Goal: Task Accomplishment & Management: Manage account settings

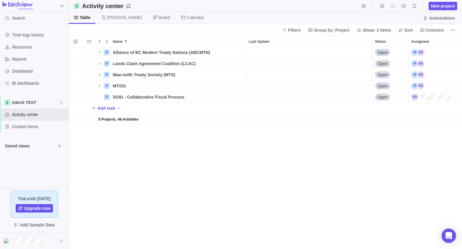
scroll to position [197, 389]
click at [29, 102] on span "InterG TEST" at bounding box center [35, 102] width 47 height 6
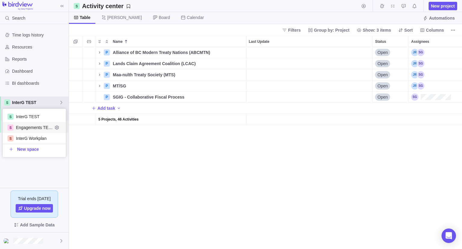
click at [31, 125] on span "Engagements TEST" at bounding box center [34, 127] width 37 height 6
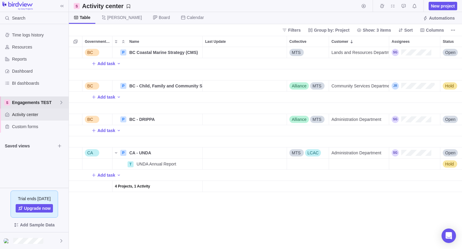
scroll to position [5, 5]
click at [29, 103] on span "Engagements TEST" at bounding box center [35, 102] width 47 height 6
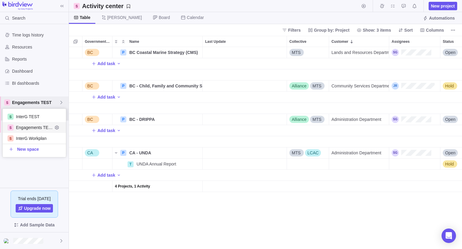
scroll to position [43, 59]
click at [29, 103] on span "Engagements TEST" at bounding box center [35, 102] width 47 height 6
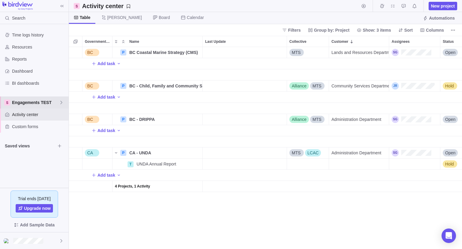
click at [29, 103] on span "Engagements TEST" at bounding box center [35, 102] width 47 height 6
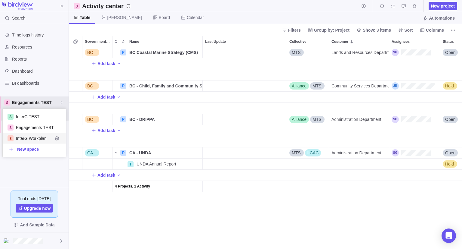
click at [31, 137] on span "InterG Workplan" at bounding box center [34, 138] width 37 height 6
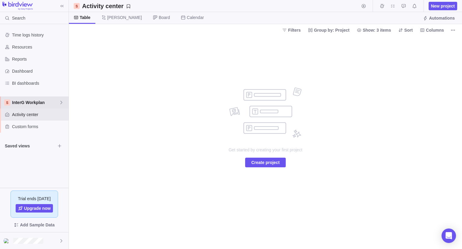
click at [29, 101] on span "InterG Workplan" at bounding box center [35, 102] width 47 height 6
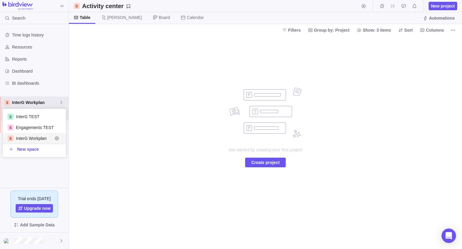
scroll to position [43, 59]
click at [30, 120] on div "InterG TEST" at bounding box center [34, 116] width 63 height 11
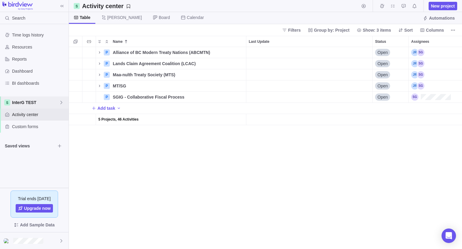
scroll to position [197, 389]
click at [100, 52] on icon "Name" at bounding box center [99, 52] width 1 height 2
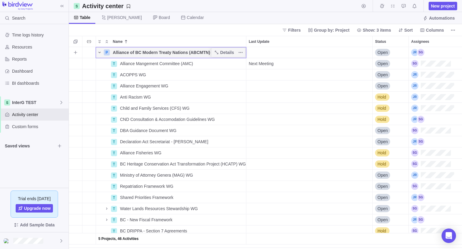
click at [100, 52] on icon "Name" at bounding box center [99, 52] width 2 height 1
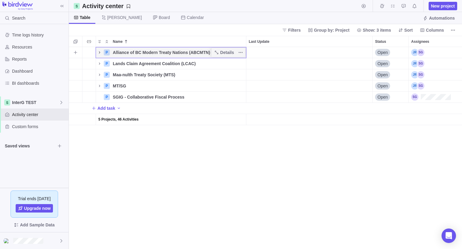
click at [100, 52] on icon "Name" at bounding box center [99, 52] width 1 height 2
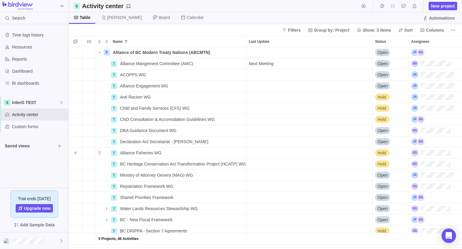
scroll to position [0, 0]
click at [426, 30] on span "Columns" at bounding box center [432, 30] width 29 height 8
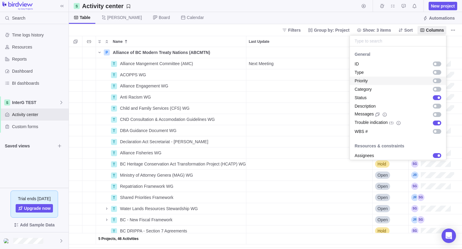
click at [435, 81] on div "grid" at bounding box center [437, 80] width 8 height 5
click at [344, 12] on body "Search Time logs history Resources Reports Dashboard BI dashboards InterG TEST …" at bounding box center [231, 124] width 462 height 249
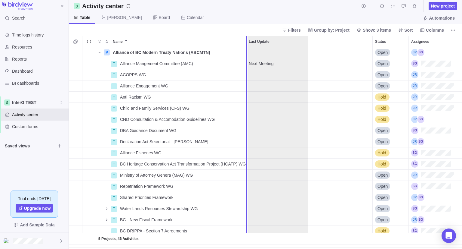
drag, startPoint x: 425, startPoint y: 41, endPoint x: 274, endPoint y: 39, distance: 151.7
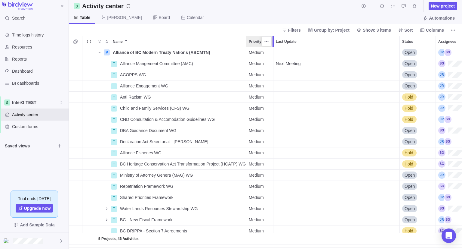
drag, startPoint x: 308, startPoint y: 45, endPoint x: 275, endPoint y: 49, distance: 32.8
click at [275, 49] on div "Name Priority Last Update Status Assignees 5 Projects, 46 Activities P Alliance…" at bounding box center [265, 142] width 393 height 213
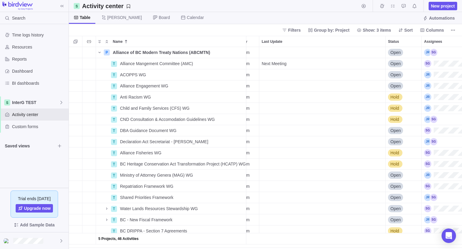
scroll to position [0, 39]
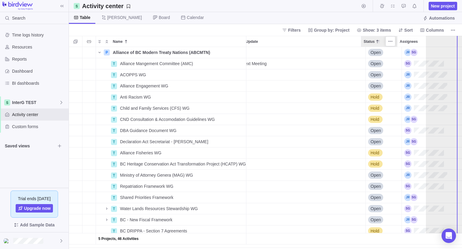
drag, startPoint x: 368, startPoint y: 39, endPoint x: 448, endPoint y: 40, distance: 79.8
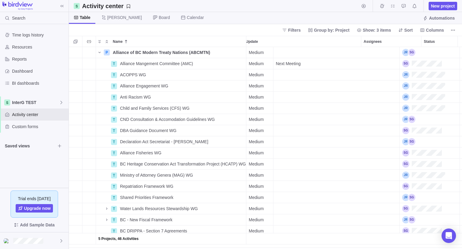
scroll to position [0, 0]
click at [453, 29] on icon "More actions" at bounding box center [453, 30] width 5 height 5
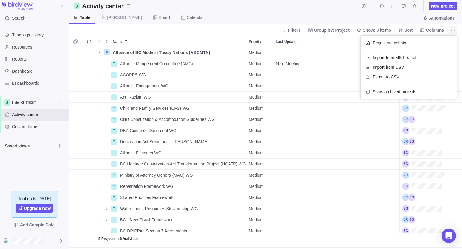
click at [453, 29] on icon "More actions" at bounding box center [453, 30] width 5 height 5
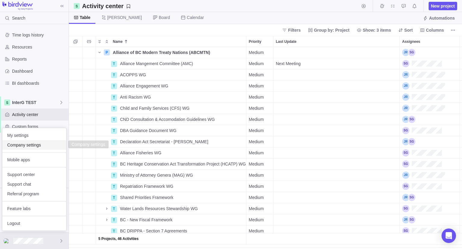
click at [24, 146] on span "Company settings" at bounding box center [34, 145] width 54 height 6
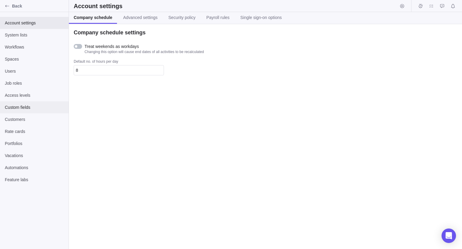
click at [18, 107] on span "Custom fields" at bounding box center [34, 107] width 59 height 6
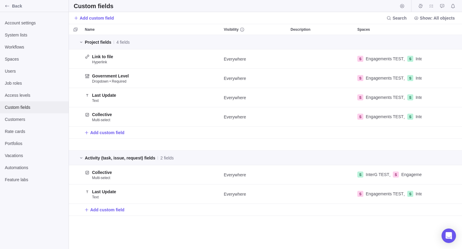
scroll to position [209, 389]
click at [96, 132] on span "Add custom field" at bounding box center [107, 132] width 34 height 6
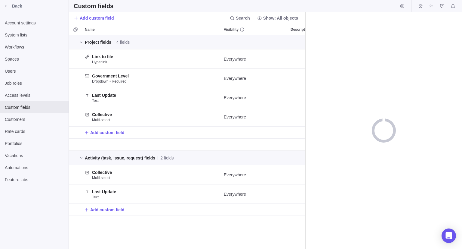
scroll to position [209, 232]
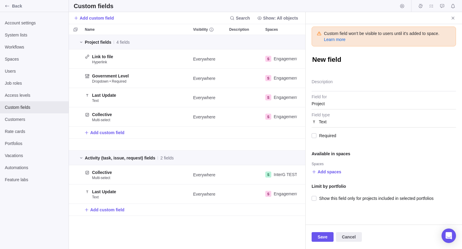
type textarea "x"
click at [333, 120] on div "Text" at bounding box center [384, 121] width 144 height 11
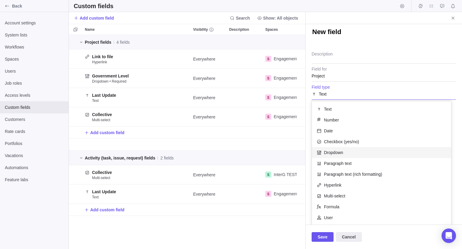
click at [347, 151] on div "Dropdown" at bounding box center [381, 152] width 139 height 11
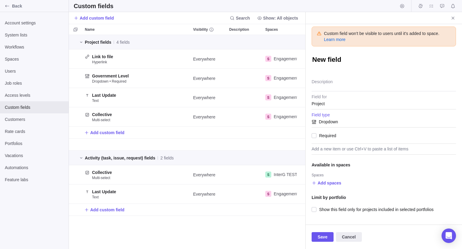
scroll to position [0, 0]
click at [331, 182] on span "Add spaces" at bounding box center [330, 183] width 24 height 6
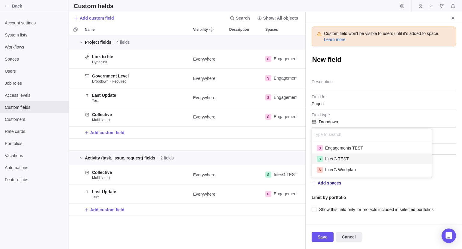
click at [334, 156] on span "InterG TEST" at bounding box center [336, 159] width 23 height 6
click at [378, 190] on div "Custom field won't be visible to users until it's added to space. Learn more Ne…" at bounding box center [384, 124] width 156 height 200
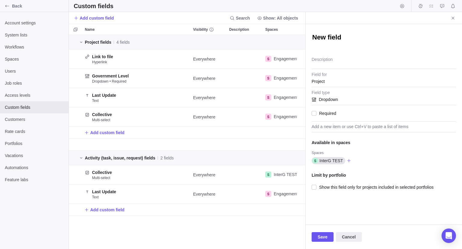
click at [334, 99] on span "Dropdown" at bounding box center [328, 99] width 19 height 11
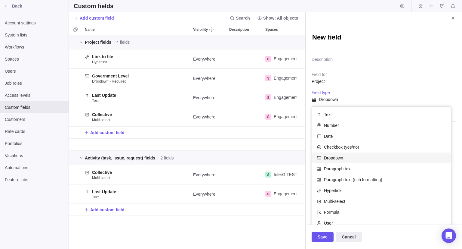
scroll to position [6, 0]
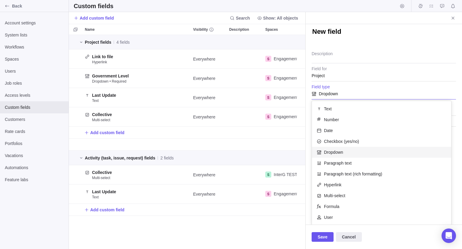
click at [336, 152] on span "Dropdown" at bounding box center [333, 152] width 19 height 6
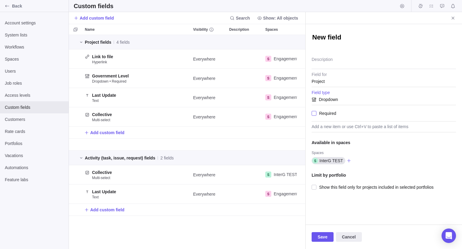
click at [329, 110] on span "Required" at bounding box center [327, 113] width 20 height 8
click at [327, 127] on div "Add a new item or use Ctrl+V to paste a list of items" at bounding box center [384, 126] width 144 height 11
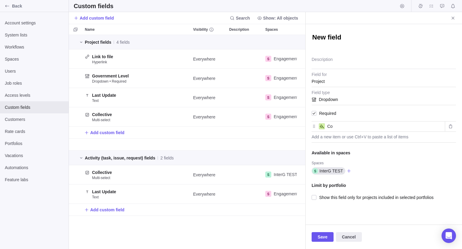
type input "C"
type input "Alliance"
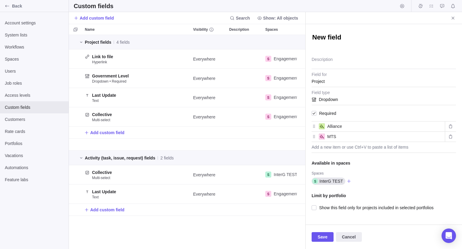
type input "MTS"
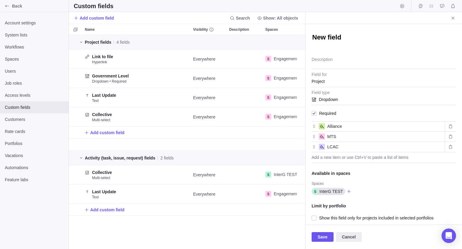
type input "LCAC"
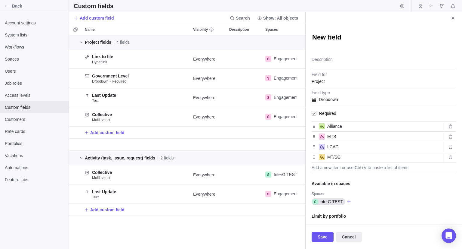
type input "MT/SG"
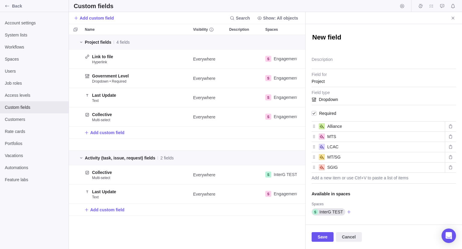
type input "SGIG"
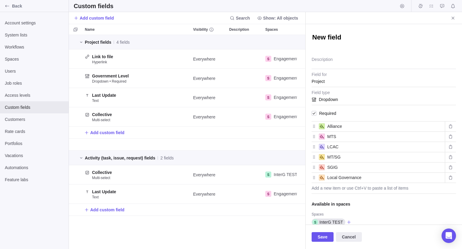
type input "Local Governance"
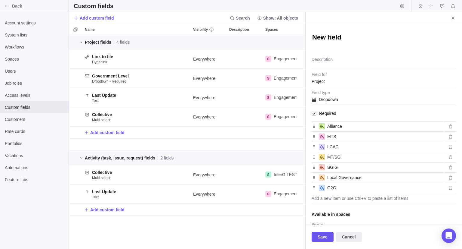
type input "G2G"
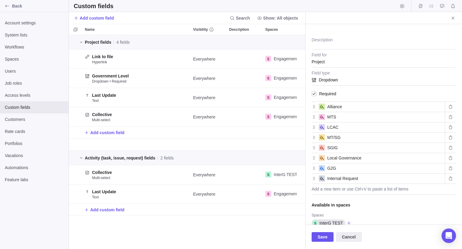
scroll to position [30, 0]
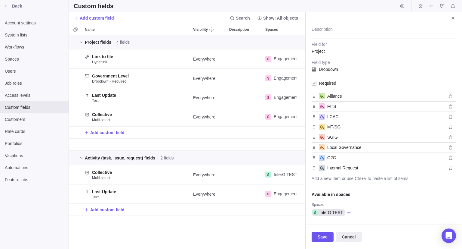
type input "Internal Request"
click at [355, 177] on div "Add a new item or use Ctrl+V to paste a list of items" at bounding box center [384, 178] width 144 height 11
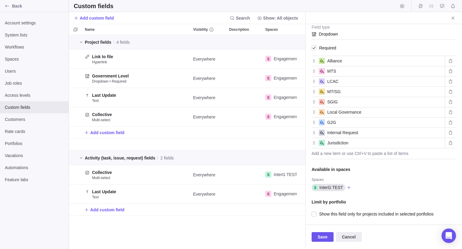
scroll to position [0, 0]
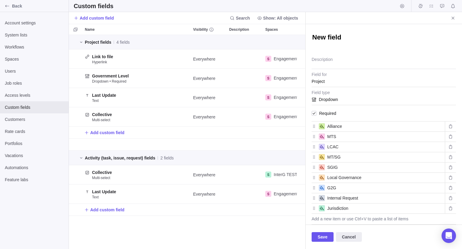
type input "Jurisdiction"
click at [341, 37] on textarea "New field" at bounding box center [384, 38] width 144 height 10
type textarea "x"
type textarea "P"
type textarea "x"
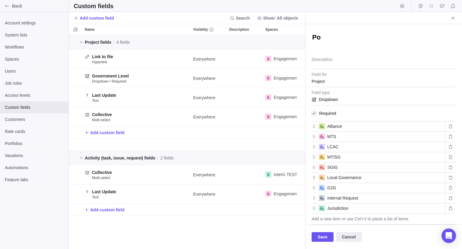
type textarea "Por"
type textarea "x"
type textarea "Port"
type textarea "x"
type textarea "Portf"
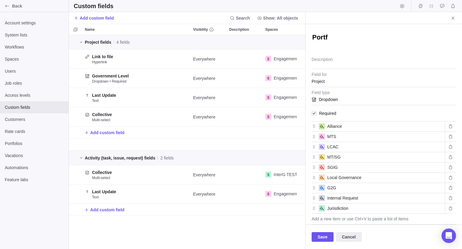
type textarea "x"
type textarea "Portfo"
type textarea "x"
type textarea "Portfol"
type textarea "x"
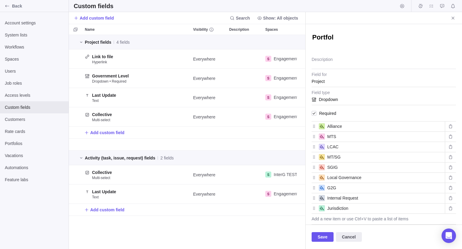
type textarea "Portfoli"
type textarea "x"
type textarea "Portfolio"
type textarea "x"
type textarea "Portfolio"
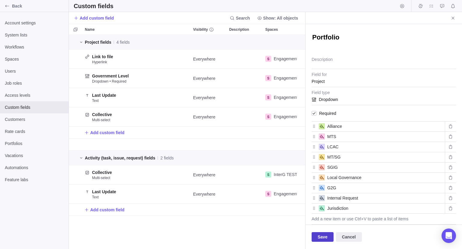
type textarea "x"
type textarea "Portfolio"
click at [323, 236] on span "Save" at bounding box center [323, 236] width 10 height 7
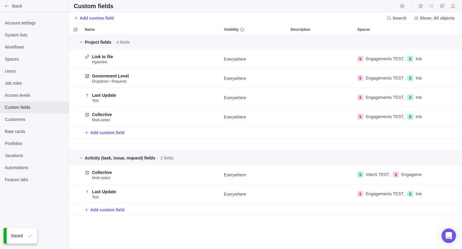
scroll to position [209, 389]
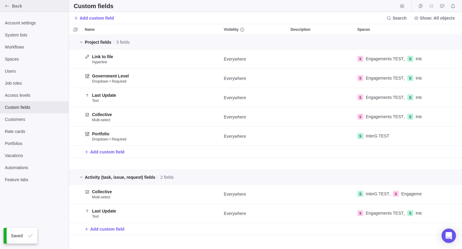
click at [7, 8] on icon "Back" at bounding box center [7, 6] width 5 height 5
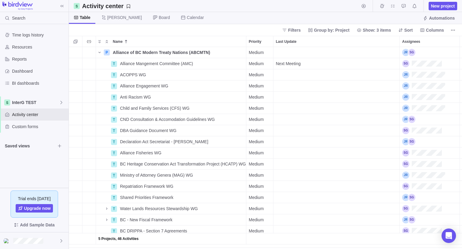
scroll to position [0, 39]
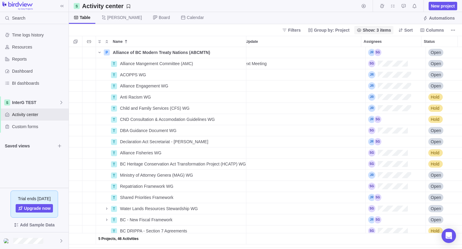
click at [381, 33] on span "Show: 3 items" at bounding box center [377, 30] width 28 height 6
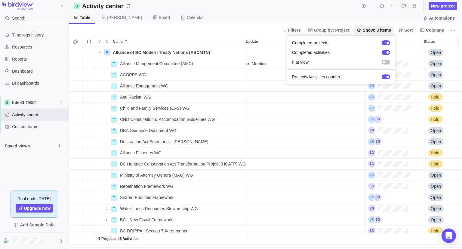
click at [428, 32] on body "Search Time logs history Resources Reports Dashboard BI dashboards InterG TEST …" at bounding box center [231, 124] width 462 height 249
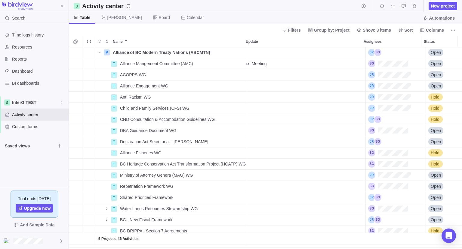
click at [428, 32] on span "Columns" at bounding box center [435, 30] width 18 height 6
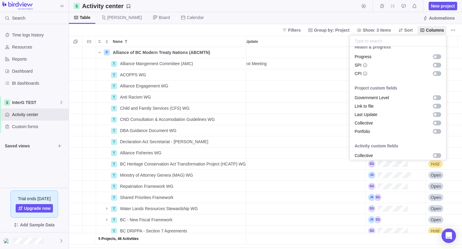
scroll to position [432, 0]
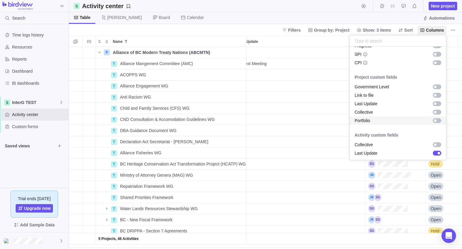
click at [434, 119] on div "grid" at bounding box center [435, 120] width 2 height 2
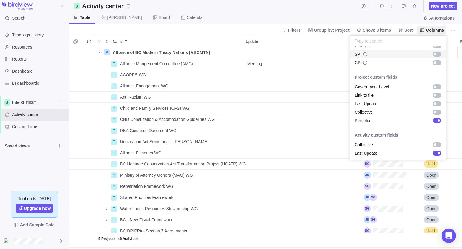
click at [305, 14] on body "Search Time logs history Resources Reports Dashboard BI dashboards InterG TEST …" at bounding box center [231, 124] width 462 height 249
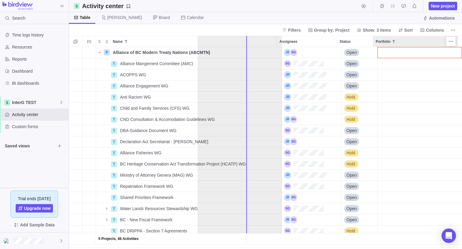
scroll to position [0, 0]
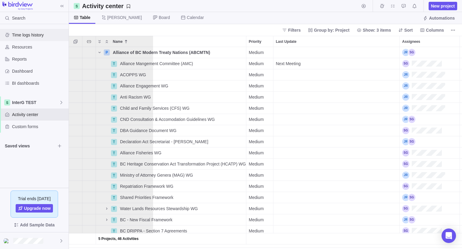
drag, startPoint x: 395, startPoint y: 45, endPoint x: 61, endPoint y: 29, distance: 334.1
click at [61, 29] on div "Search Time logs history Resources Reports Dashboard BI dashboards InterG TEST …" at bounding box center [231, 124] width 462 height 249
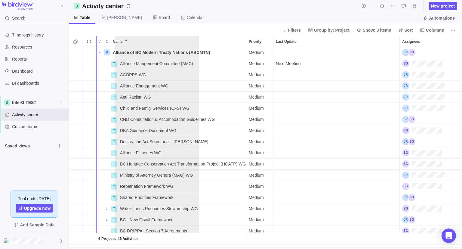
drag, startPoint x: 429, startPoint y: 42, endPoint x: 164, endPoint y: 35, distance: 265.5
click at [164, 35] on div "Activity center New project Table [PERSON_NAME] Board Calendar Automations Filt…" at bounding box center [265, 124] width 393 height 249
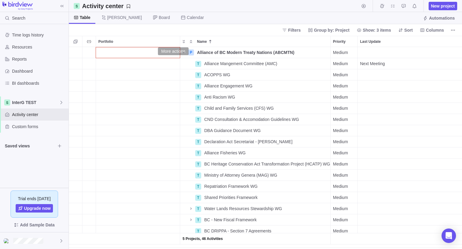
click at [172, 52] on div "Portfolio" at bounding box center [138, 52] width 84 height 11
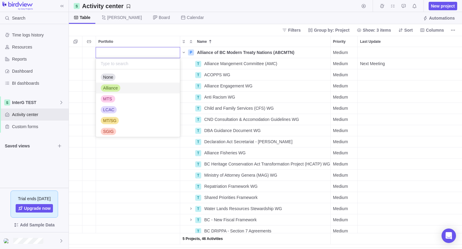
click at [115, 89] on span "Alliance" at bounding box center [110, 88] width 15 height 6
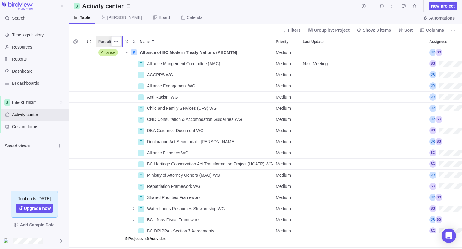
drag, startPoint x: 180, startPoint y: 41, endPoint x: 122, endPoint y: 49, distance: 58.0
click at [122, 49] on div "Portfolio Name Priority Last Update Assignees Status Alliance P Alliance of BC …" at bounding box center [265, 142] width 393 height 213
click at [113, 63] on div "Portfolio" at bounding box center [109, 63] width 27 height 11
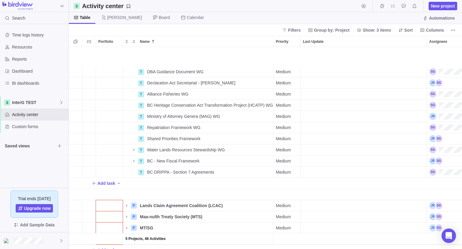
scroll to position [81, 0]
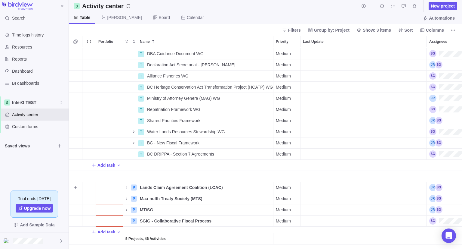
click at [113, 185] on div "Portfolio" at bounding box center [109, 187] width 27 height 11
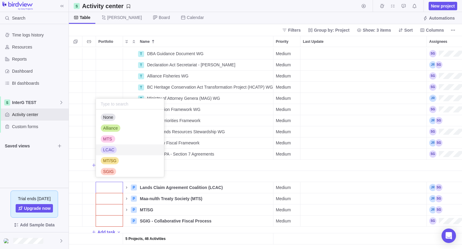
click at [122, 150] on div "LCAC" at bounding box center [130, 149] width 68 height 11
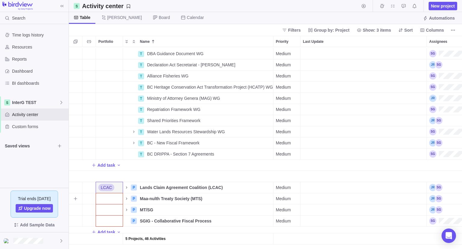
click at [112, 193] on div "Portfolio" at bounding box center [109, 198] width 27 height 11
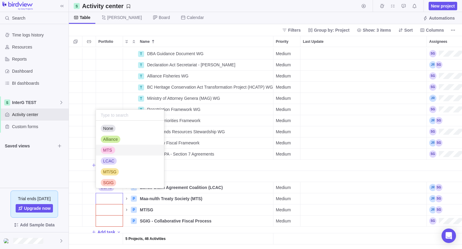
click at [113, 150] on div "MTS" at bounding box center [108, 150] width 14 height 6
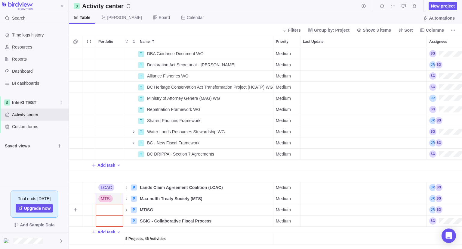
click at [108, 206] on div "Portfolio" at bounding box center [109, 209] width 27 height 11
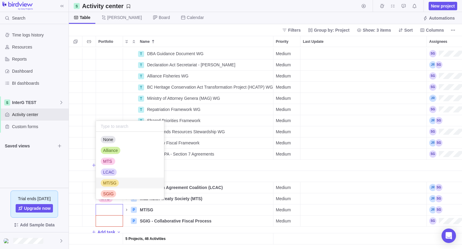
click at [110, 184] on span "MT/SG" at bounding box center [109, 183] width 13 height 6
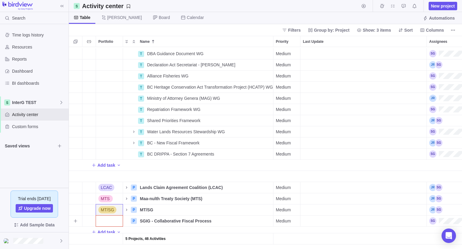
click at [109, 215] on div "Portfolio" at bounding box center [109, 220] width 27 height 11
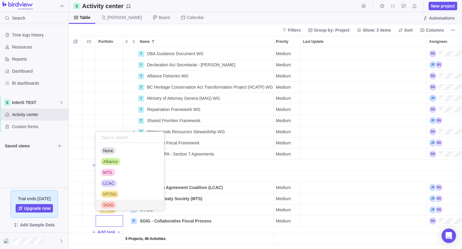
click at [110, 200] on div "SGIG" at bounding box center [130, 204] width 68 height 11
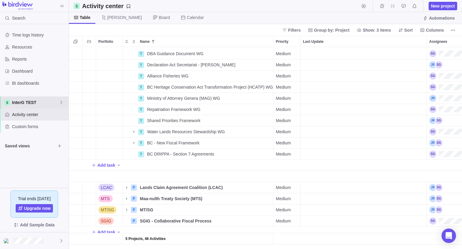
click at [48, 104] on span "InterG TEST" at bounding box center [35, 102] width 47 height 6
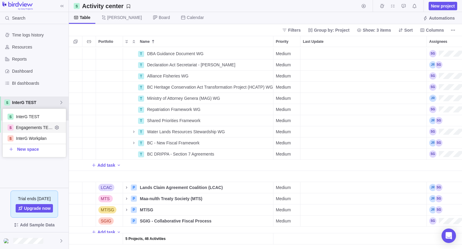
click at [43, 128] on span "Engagements TEST" at bounding box center [34, 127] width 37 height 6
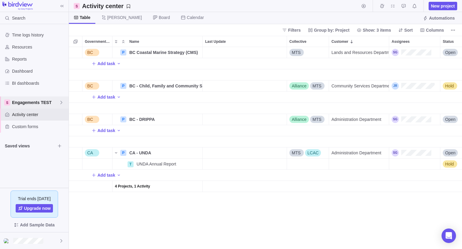
scroll to position [5, 5]
click at [37, 102] on span "Engagements TEST" at bounding box center [35, 102] width 47 height 6
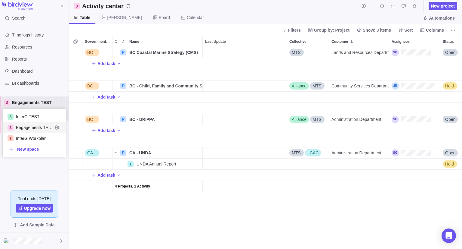
scroll to position [43, 59]
click at [26, 144] on div "New space" at bounding box center [34, 149] width 63 height 11
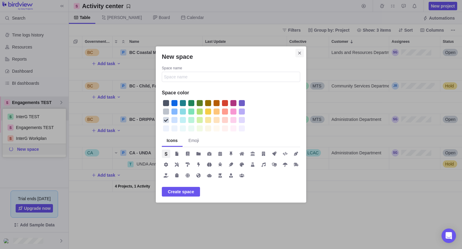
click at [298, 52] on icon "Close" at bounding box center [299, 53] width 5 height 5
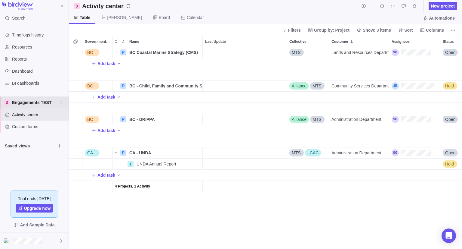
click at [41, 102] on span "Engagements TEST" at bounding box center [35, 102] width 47 height 6
click at [29, 120] on div "InterG TEST" at bounding box center [34, 116] width 63 height 11
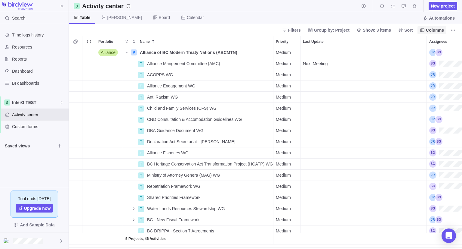
click at [432, 31] on span "Columns" at bounding box center [435, 30] width 18 height 6
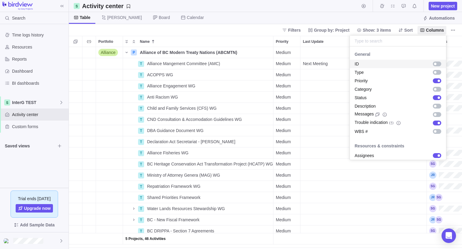
click at [355, 14] on body "Search Time logs history Resources Reports Dashboard BI dashboards InterG TEST …" at bounding box center [231, 124] width 462 height 249
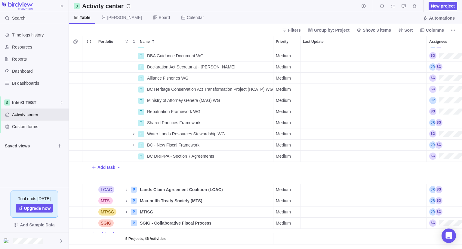
scroll to position [81, 0]
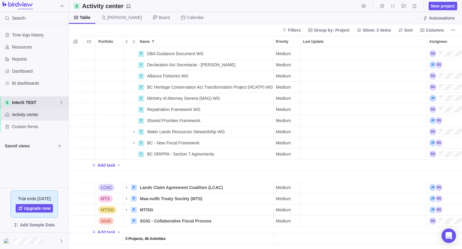
click at [36, 104] on span "InterG TEST" at bounding box center [35, 102] width 47 height 6
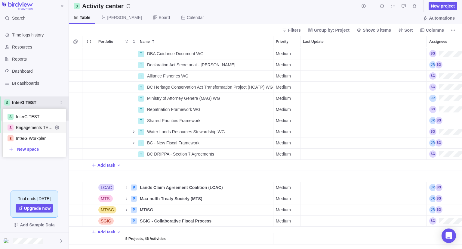
click at [41, 125] on span "Engagements TEST" at bounding box center [34, 127] width 37 height 6
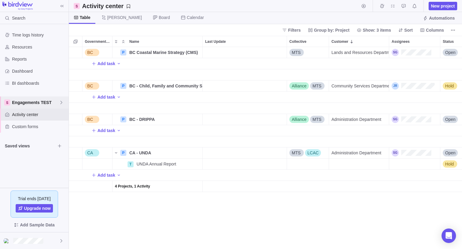
scroll to position [5, 5]
click at [48, 103] on span "Engagements TEST" at bounding box center [35, 102] width 47 height 6
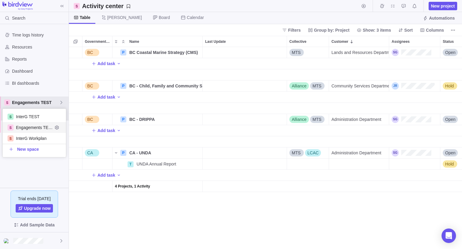
scroll to position [43, 59]
click at [48, 117] on span "InterG TEST" at bounding box center [34, 116] width 37 height 6
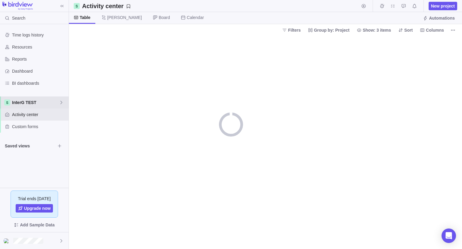
click at [37, 100] on span "InterG TEST" at bounding box center [35, 102] width 47 height 6
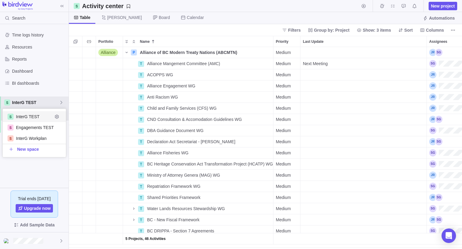
scroll to position [197, 389]
click at [40, 135] on span "InterG Workplan" at bounding box center [34, 138] width 37 height 6
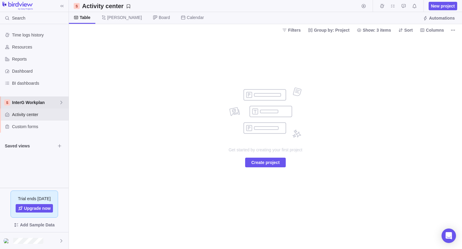
click at [54, 102] on span "InterG Workplan" at bounding box center [35, 102] width 47 height 6
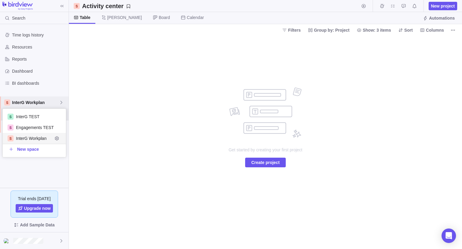
scroll to position [43, 59]
click at [48, 118] on span "InterG TEST" at bounding box center [34, 116] width 37 height 6
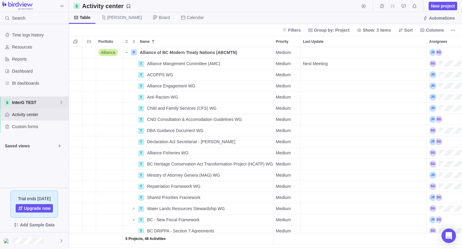
click at [61, 105] on div "InterG TEST" at bounding box center [34, 102] width 69 height 12
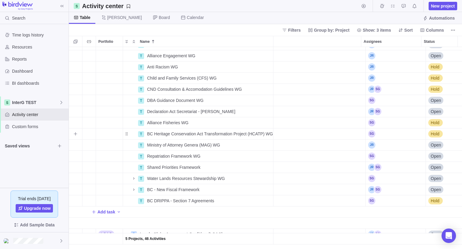
scroll to position [0, 66]
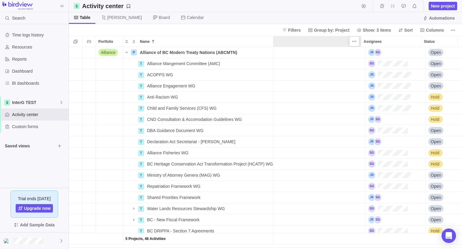
click at [315, 43] on div "Last Update" at bounding box center [298, 41] width 126 height 11
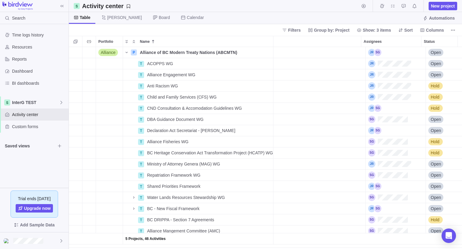
scroll to position [0, 0]
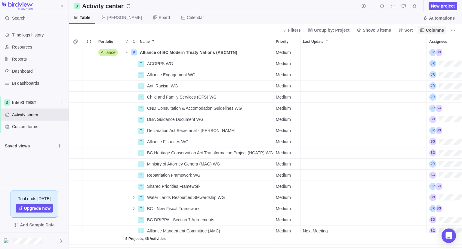
click at [432, 28] on span "Columns" at bounding box center [435, 30] width 18 height 6
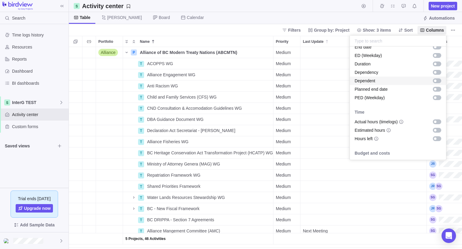
scroll to position [90, 0]
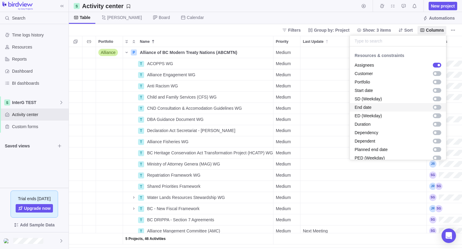
click at [436, 106] on div "grid" at bounding box center [437, 107] width 8 height 5
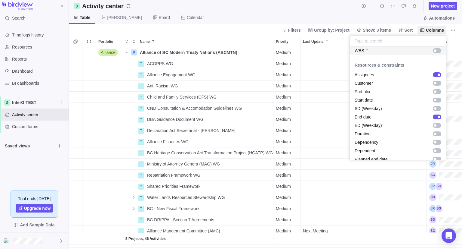
click at [328, 6] on body "Search Time logs history Resources Reports Dashboard BI dashboards InterG TEST …" at bounding box center [231, 124] width 462 height 249
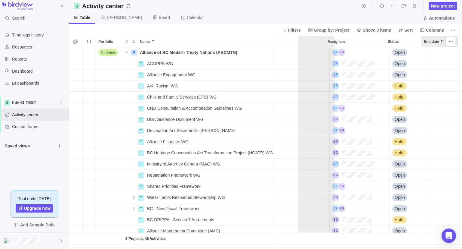
scroll to position [0, 0]
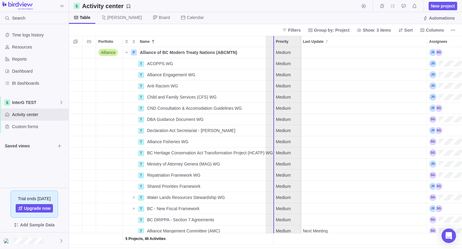
drag, startPoint x: 441, startPoint y: 41, endPoint x: 281, endPoint y: 45, distance: 159.2
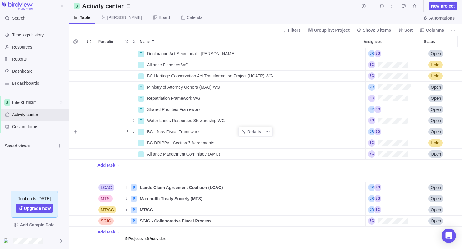
click at [133, 130] on icon "Name" at bounding box center [133, 131] width 1 height 2
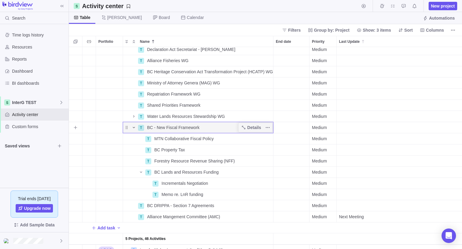
click at [133, 128] on icon "Name" at bounding box center [134, 127] width 5 height 5
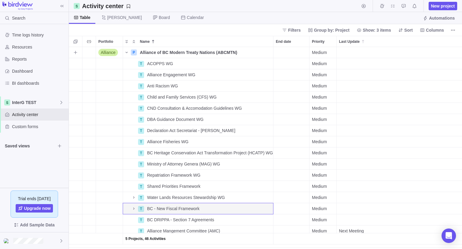
click at [111, 50] on span "Alliance" at bounding box center [108, 52] width 15 height 6
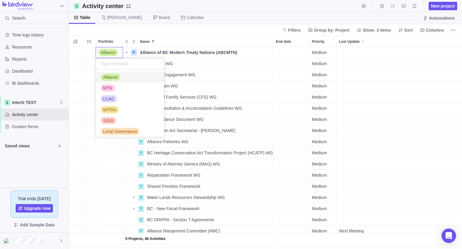
click at [111, 50] on span "Alliance" at bounding box center [108, 52] width 15 height 6
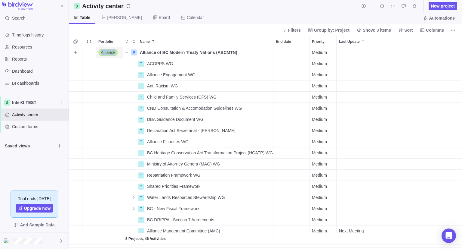
click at [111, 50] on span "Alliance" at bounding box center [108, 52] width 15 height 6
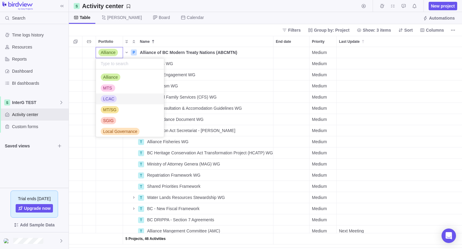
click at [30, 127] on body "Search Time logs history Resources Reports Dashboard BI dashboards InterG TEST …" at bounding box center [231, 124] width 462 height 249
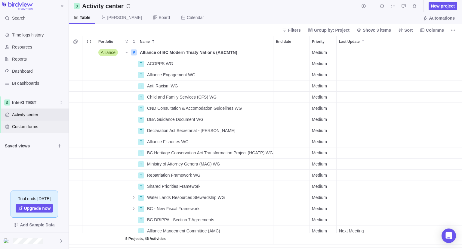
click at [29, 127] on span "Custom forms" at bounding box center [39, 126] width 54 height 6
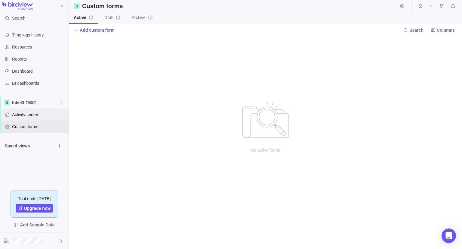
click at [33, 117] on div "Activity center" at bounding box center [34, 114] width 69 height 12
